Goal: Find specific page/section: Find specific page/section

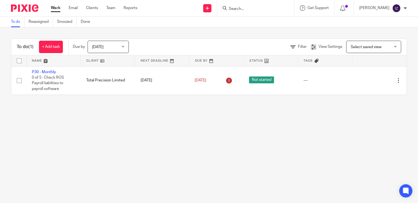
click at [243, 11] on input "Search" at bounding box center [252, 9] width 49 height 5
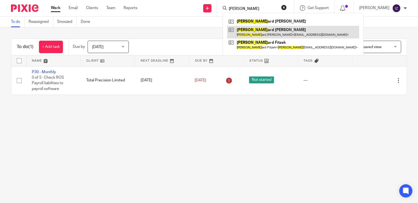
type input "[PERSON_NAME]"
click at [275, 33] on link at bounding box center [293, 32] width 132 height 13
